Goal: Information Seeking & Learning: Compare options

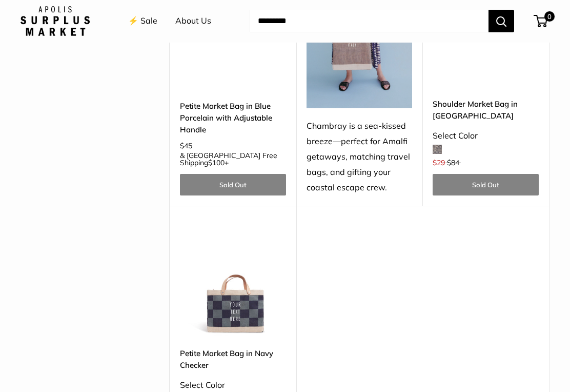
scroll to position [2575, 0]
click at [237, 231] on img at bounding box center [233, 284] width 106 height 106
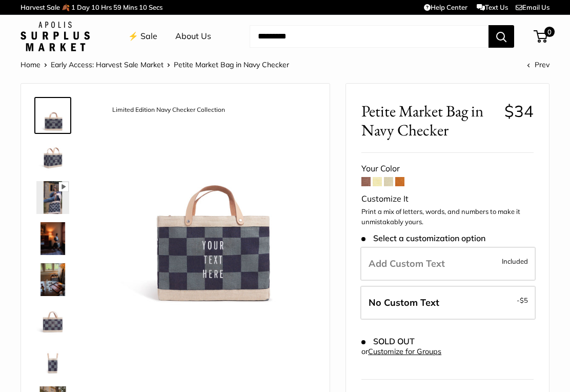
click at [365, 183] on span at bounding box center [365, 181] width 9 height 9
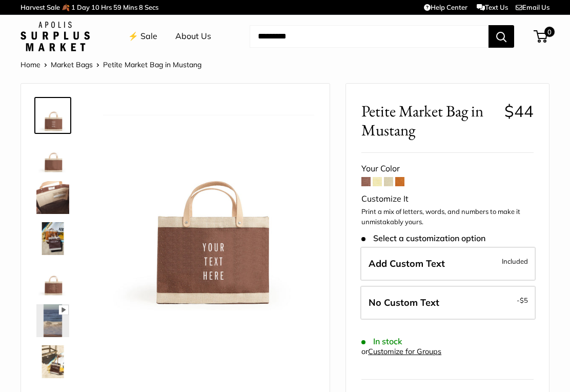
click at [378, 180] on span at bounding box center [377, 181] width 9 height 9
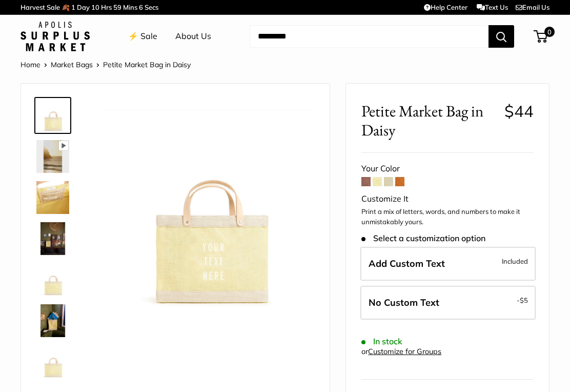
click at [389, 179] on span at bounding box center [388, 181] width 9 height 9
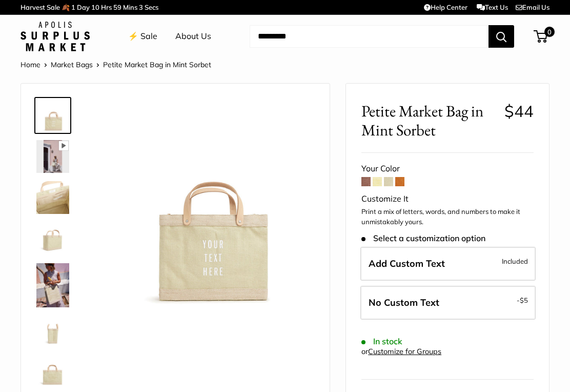
click at [401, 180] on span at bounding box center [399, 181] width 9 height 9
